Goal: Find specific page/section: Find specific page/section

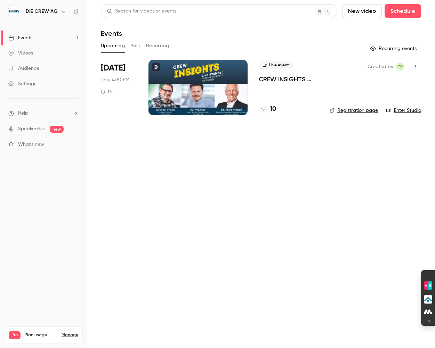
click at [273, 110] on h4 "10" at bounding box center [273, 109] width 6 height 9
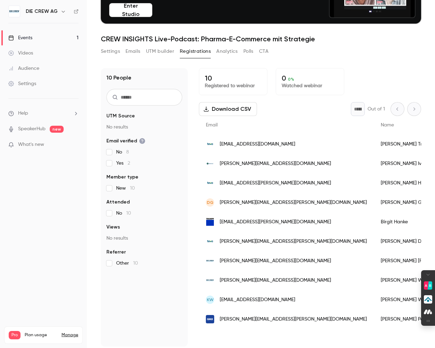
scroll to position [68, 0]
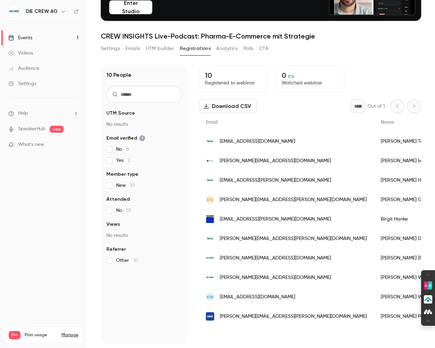
click at [31, 146] on span "What's new" at bounding box center [31, 144] width 26 height 7
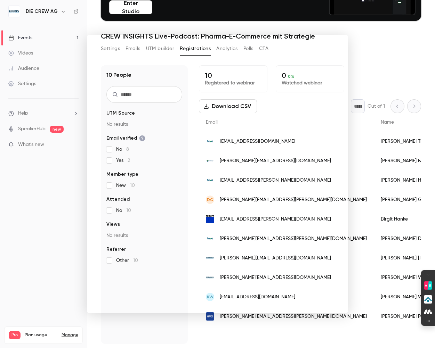
click at [67, 245] on div at bounding box center [217, 174] width 435 height 348
